Goal: Book appointment/travel/reservation

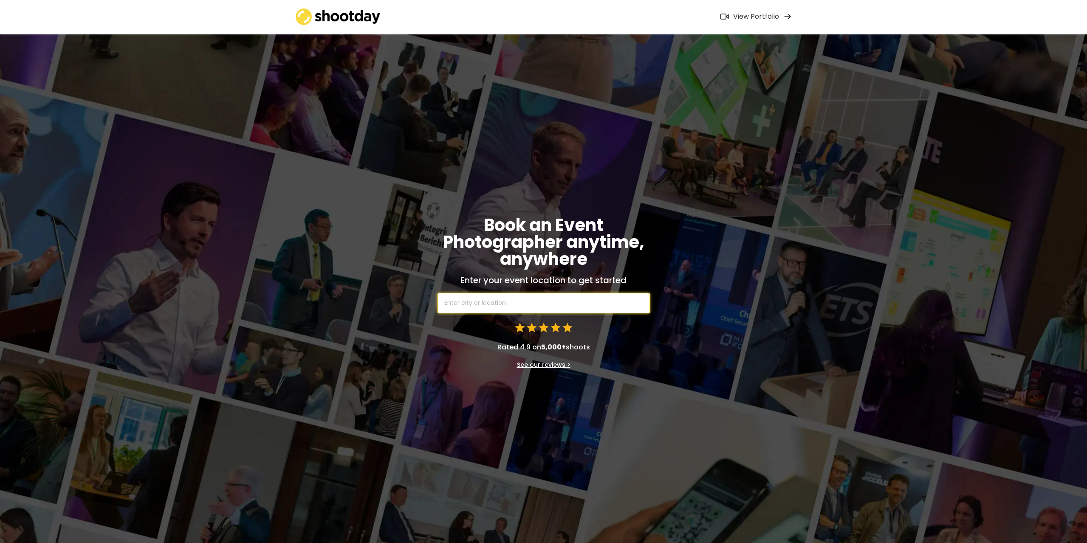
click at [463, 307] on input "text" at bounding box center [543, 303] width 212 height 20
type input "[GEOGRAPHIC_DATA]"
type input "[GEOGRAPHIC_DATA] - [GEOGRAPHIC_DATA]"
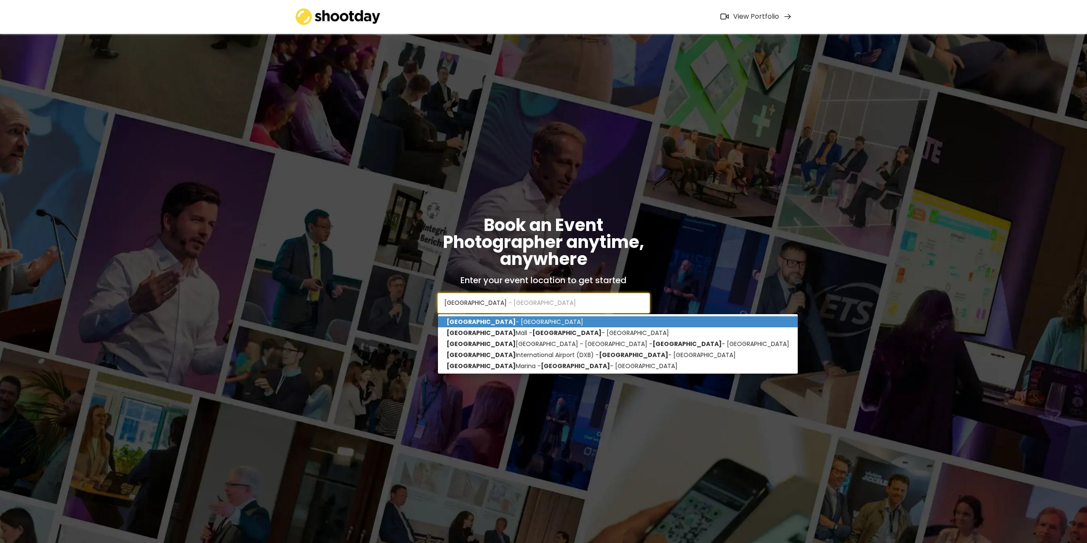
click at [487, 320] on p "[GEOGRAPHIC_DATA] - [GEOGRAPHIC_DATA]" at bounding box center [618, 321] width 360 height 11
type input "[GEOGRAPHIC_DATA] - [GEOGRAPHIC_DATA]"
